Goal: Task Accomplishment & Management: Use online tool/utility

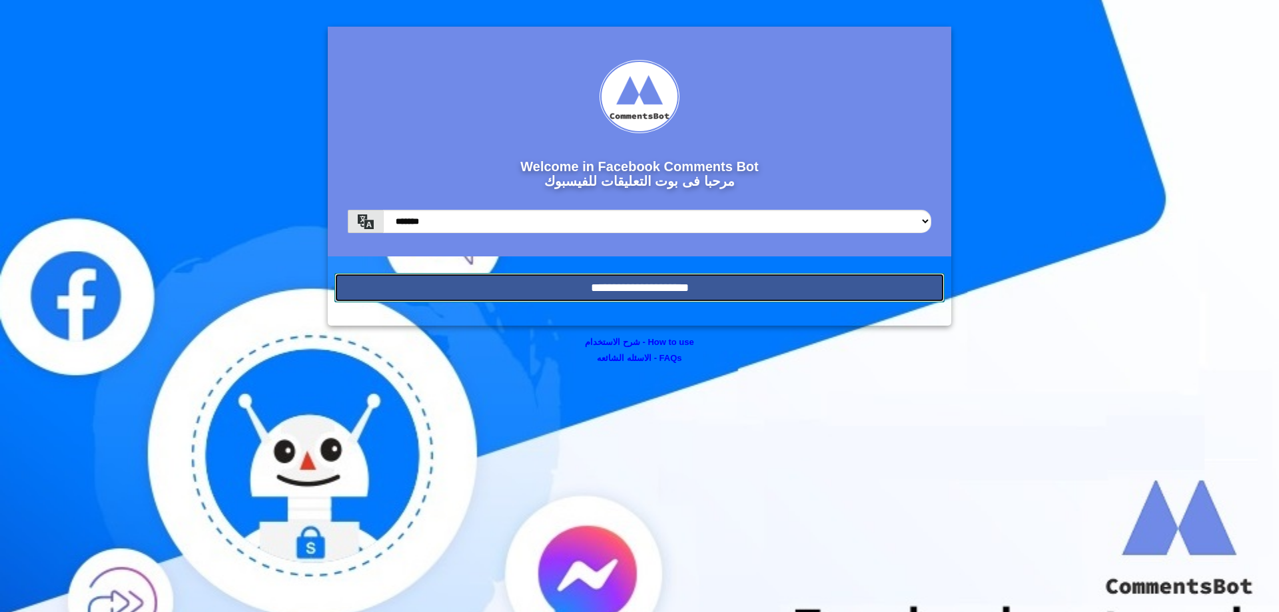
click at [700, 294] on input "**********" at bounding box center [639, 287] width 610 height 29
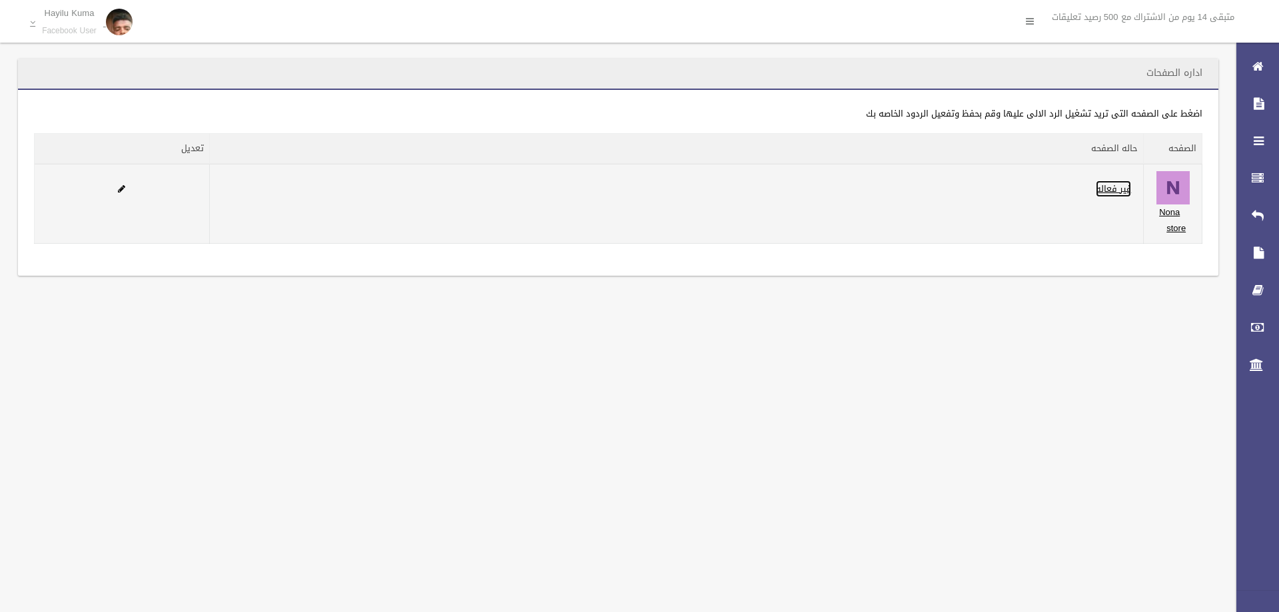
click at [1119, 192] on link "غير فعاله" at bounding box center [1113, 189] width 35 height 17
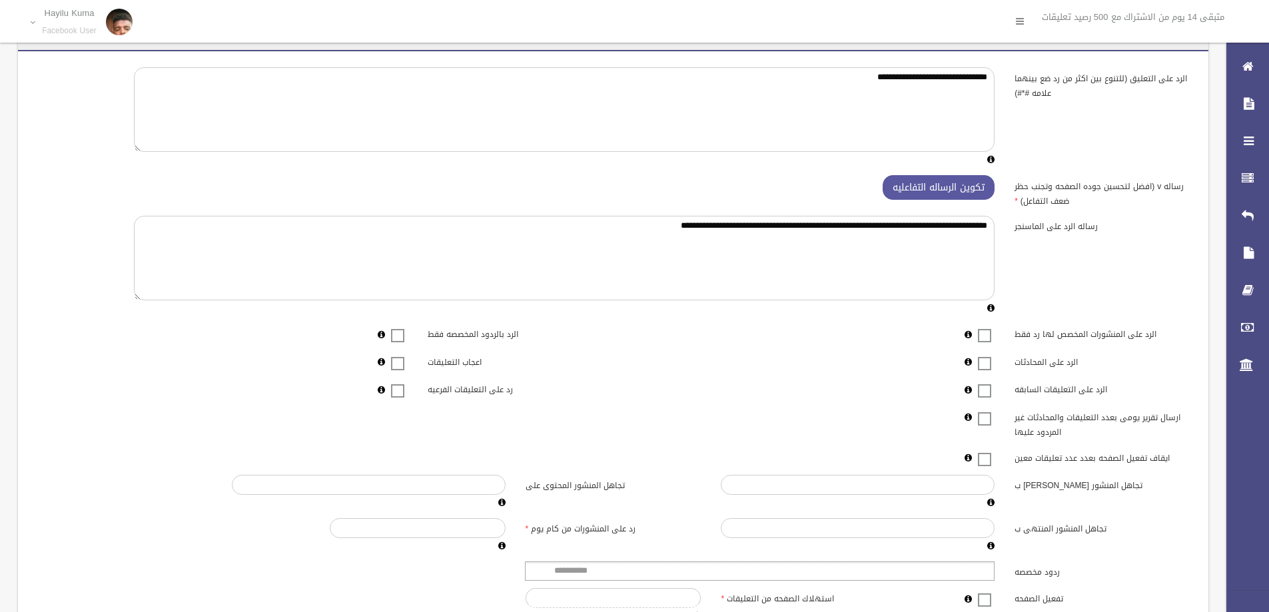
scroll to position [156, 0]
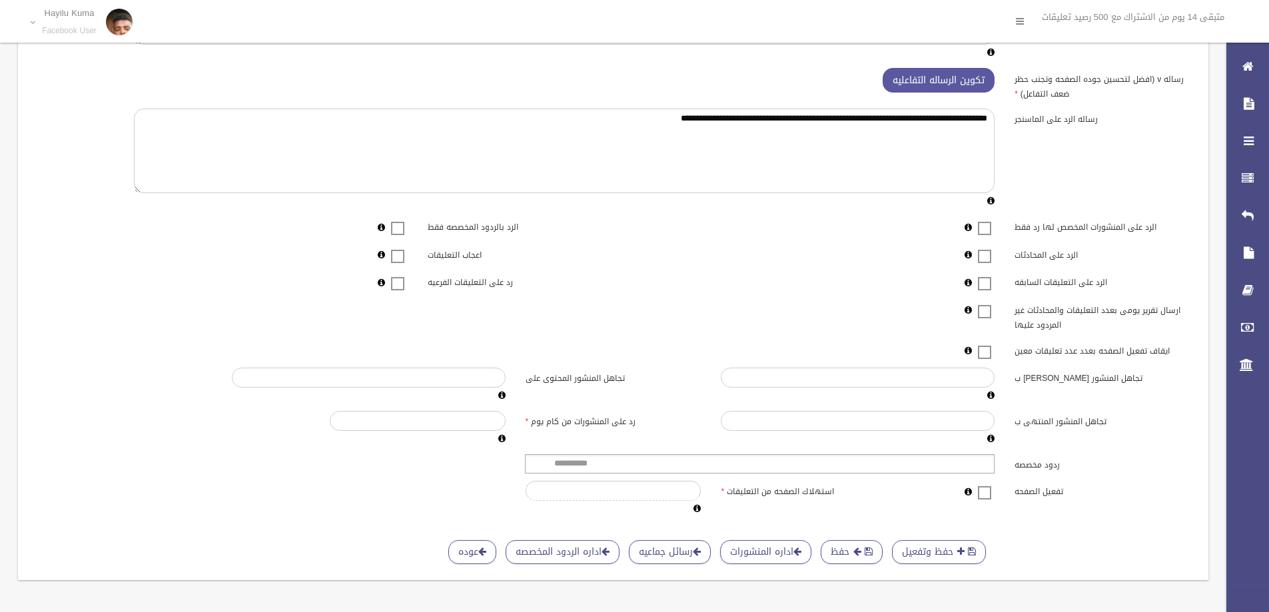
click at [992, 485] on label at bounding box center [984, 492] width 20 height 17
click at [986, 486] on label at bounding box center [984, 492] width 20 height 17
click at [984, 484] on span at bounding box center [984, 484] width 20 height 0
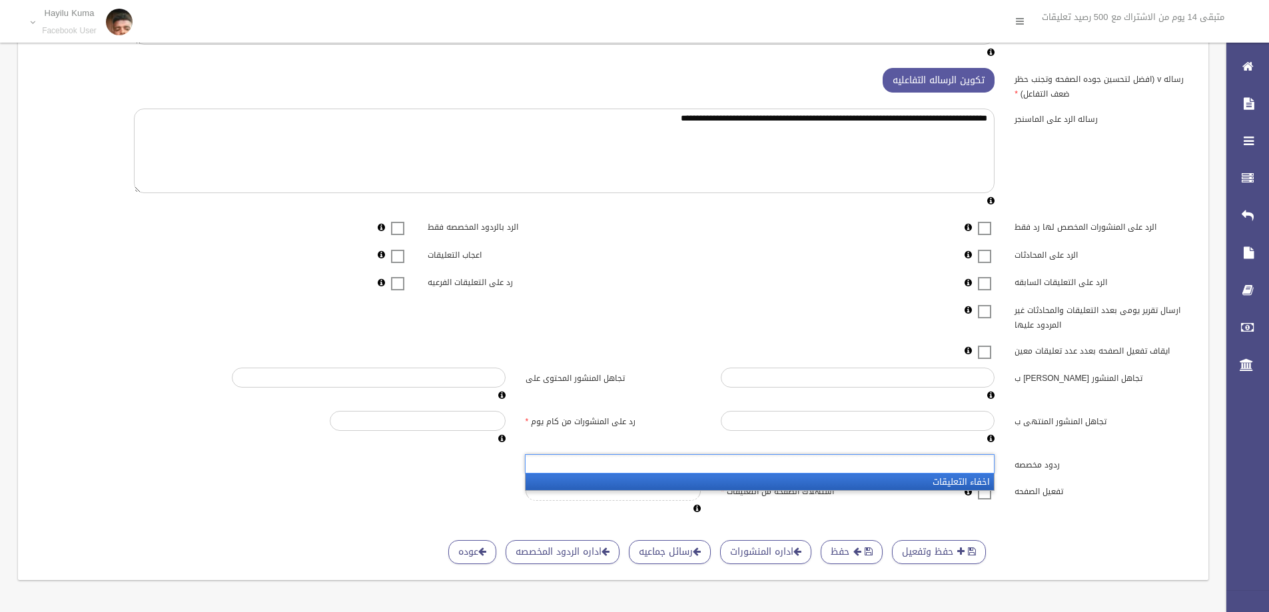
scroll to position [146, 0]
click at [976, 454] on ul at bounding box center [760, 463] width 470 height 19
click at [965, 486] on li "اخفاء التعليقات" at bounding box center [760, 482] width 468 height 17
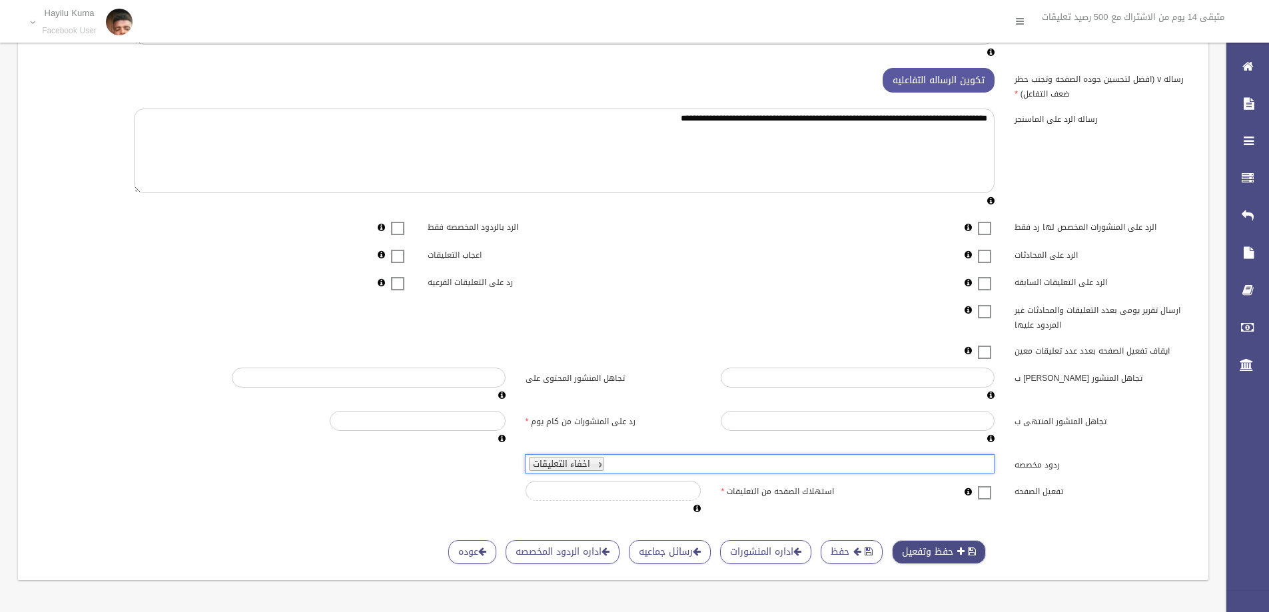
click at [954, 544] on button "حفظ وتفعيل" at bounding box center [939, 552] width 94 height 25
